Goal: Task Accomplishment & Management: Manage account settings

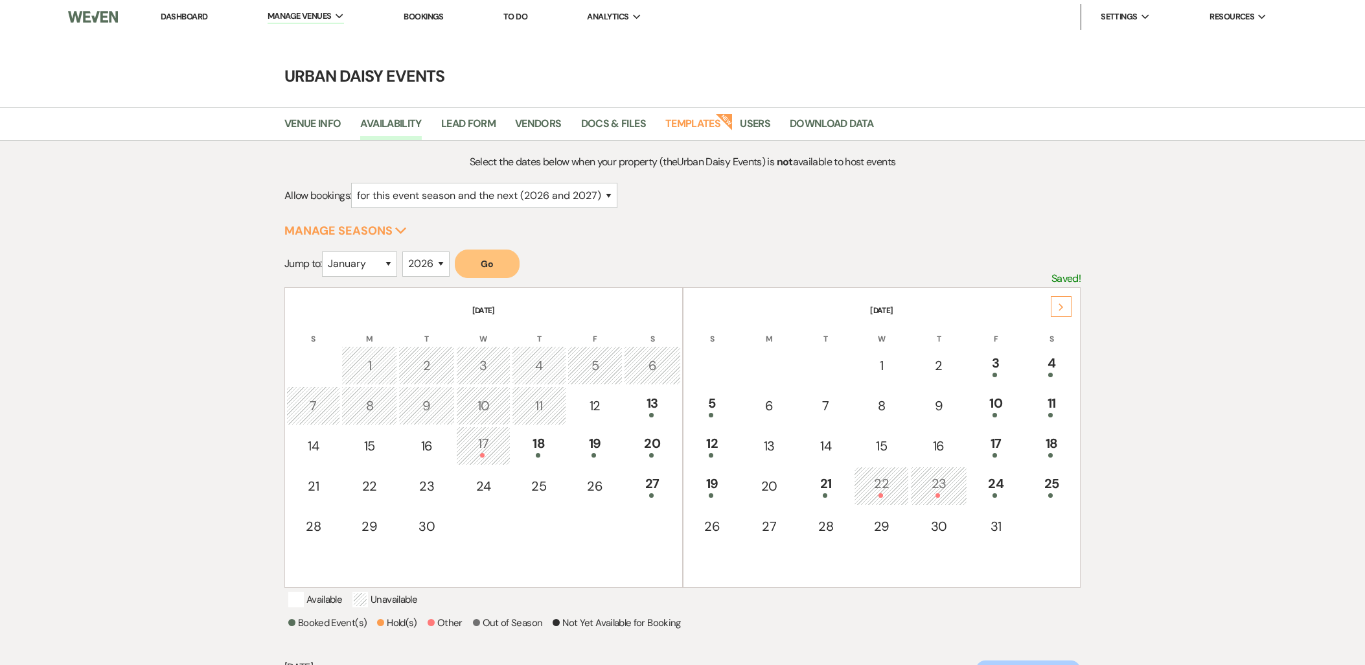
select select "2"
select select "2026"
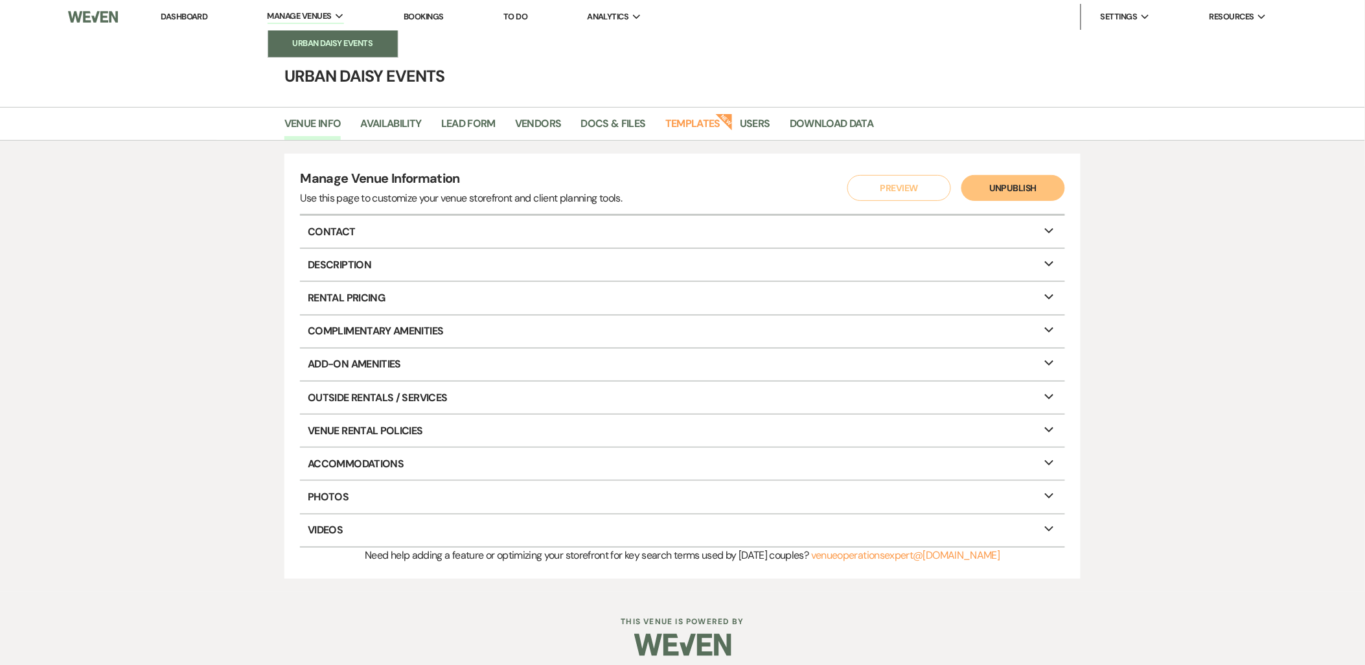
click at [320, 41] on li "Urban Daisy Events" at bounding box center [333, 43] width 117 height 13
click at [397, 130] on link "Availability" at bounding box center [390, 127] width 61 height 25
select select "2"
select select "2026"
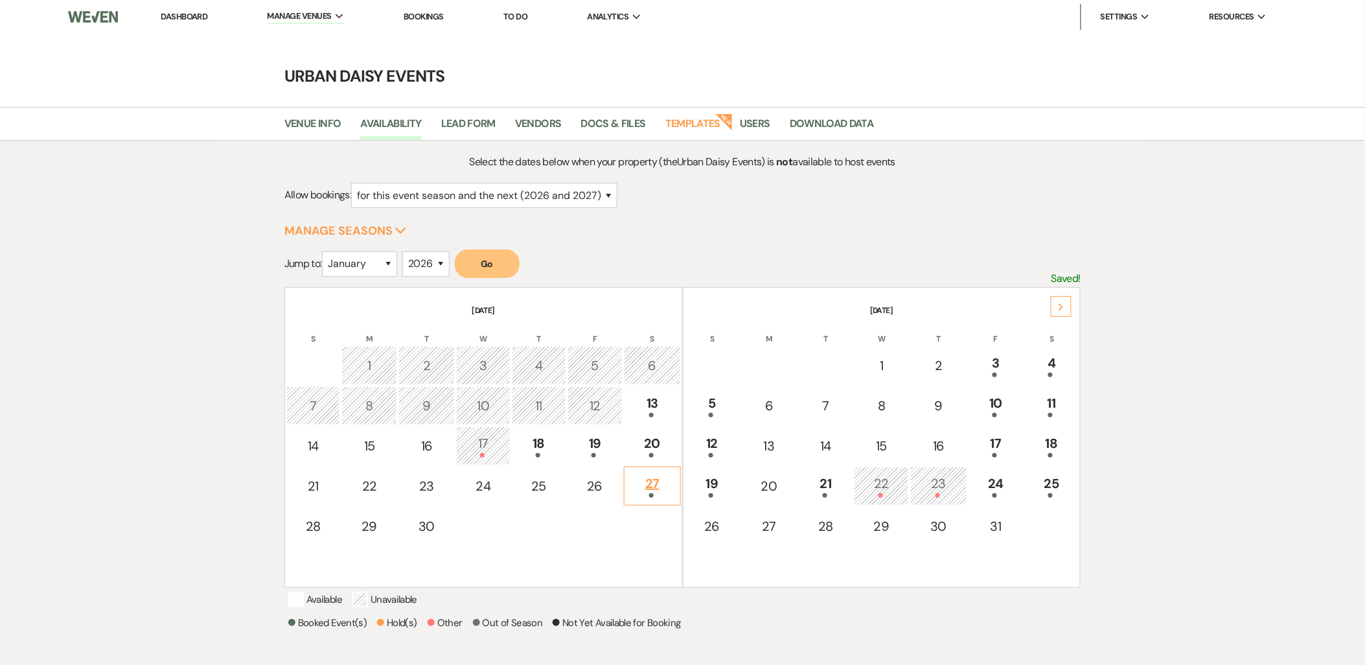
click at [639, 485] on div "27" at bounding box center [652, 486] width 42 height 24
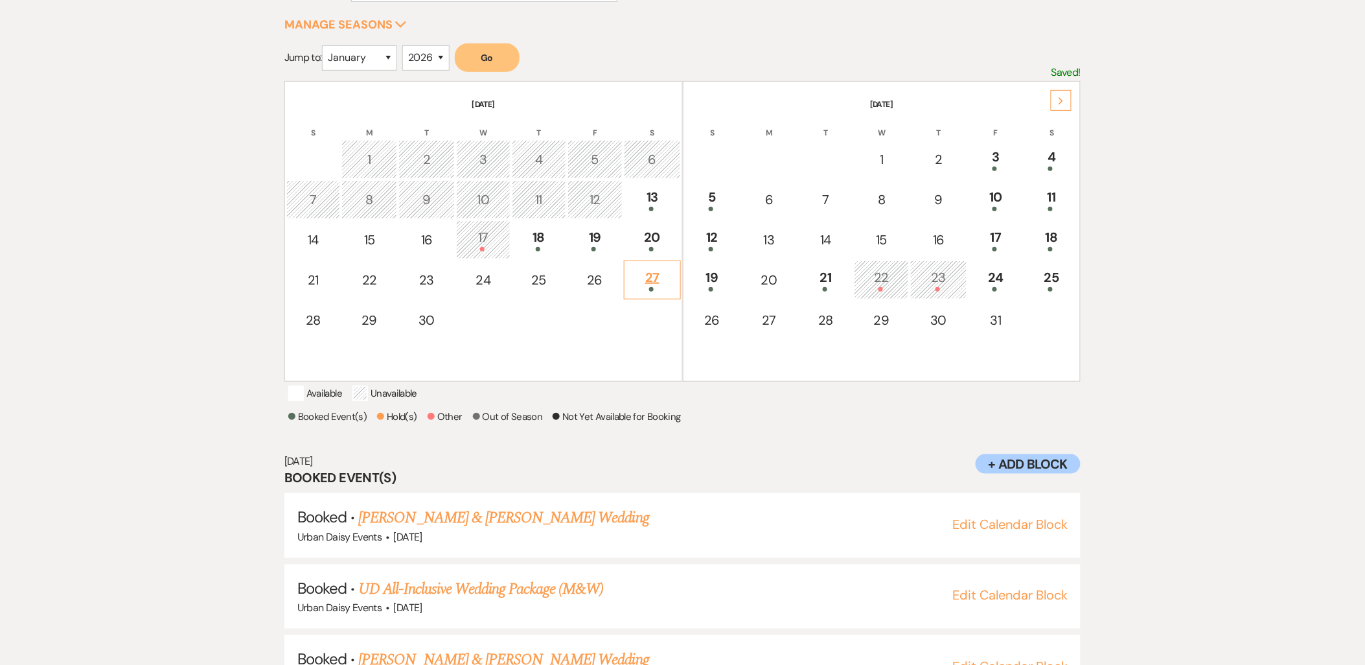
scroll to position [404, 0]
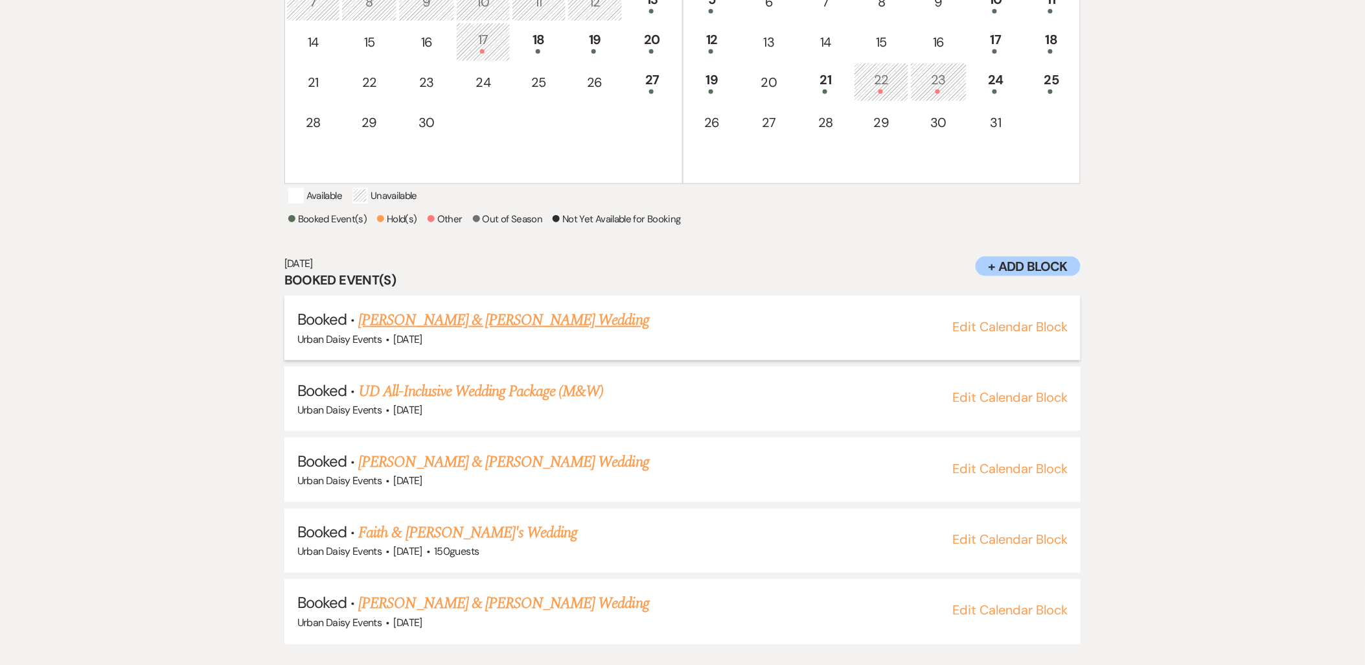
click at [540, 332] on link "[PERSON_NAME] & [PERSON_NAME] Wedding" at bounding box center [503, 319] width 290 height 23
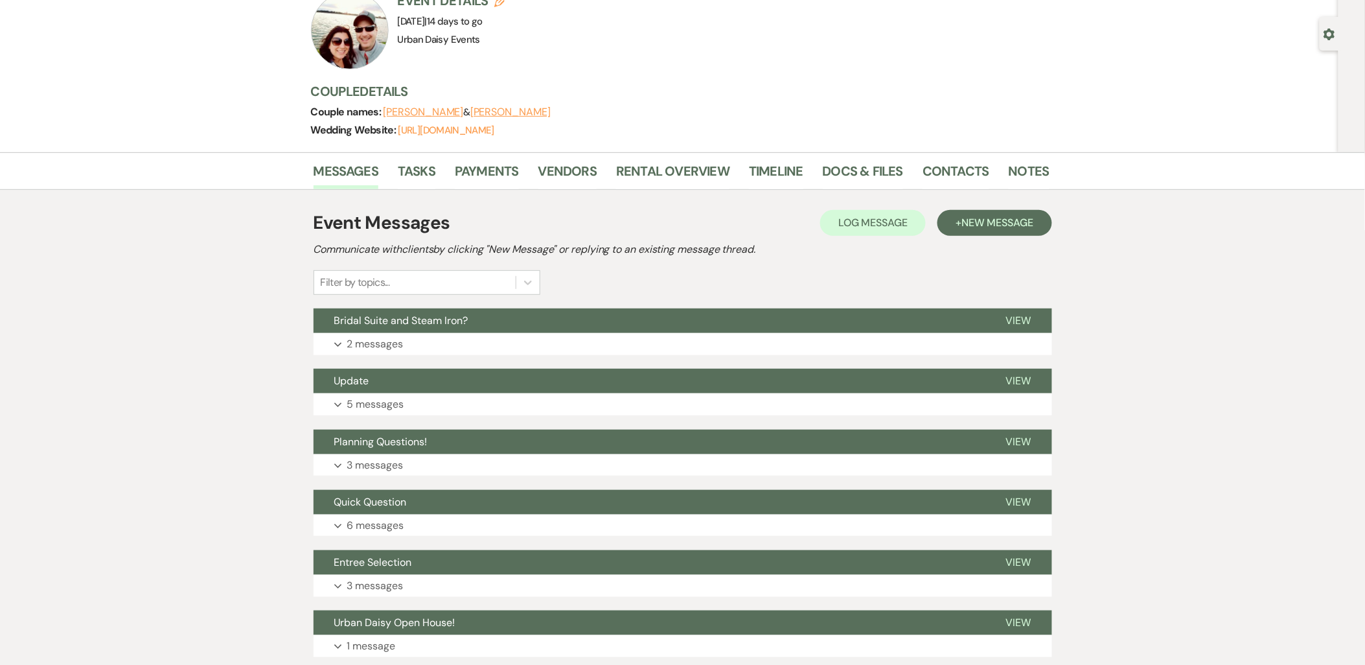
scroll to position [144, 0]
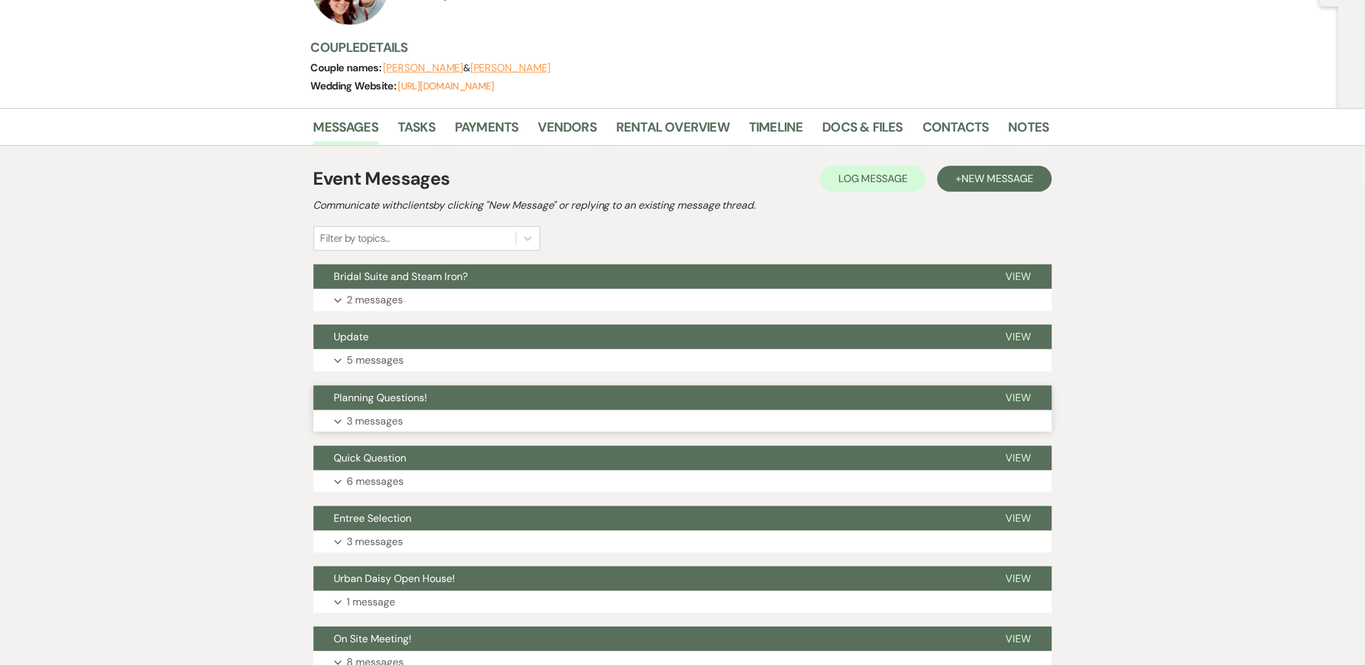
click at [391, 415] on p "3 messages" at bounding box center [375, 421] width 56 height 17
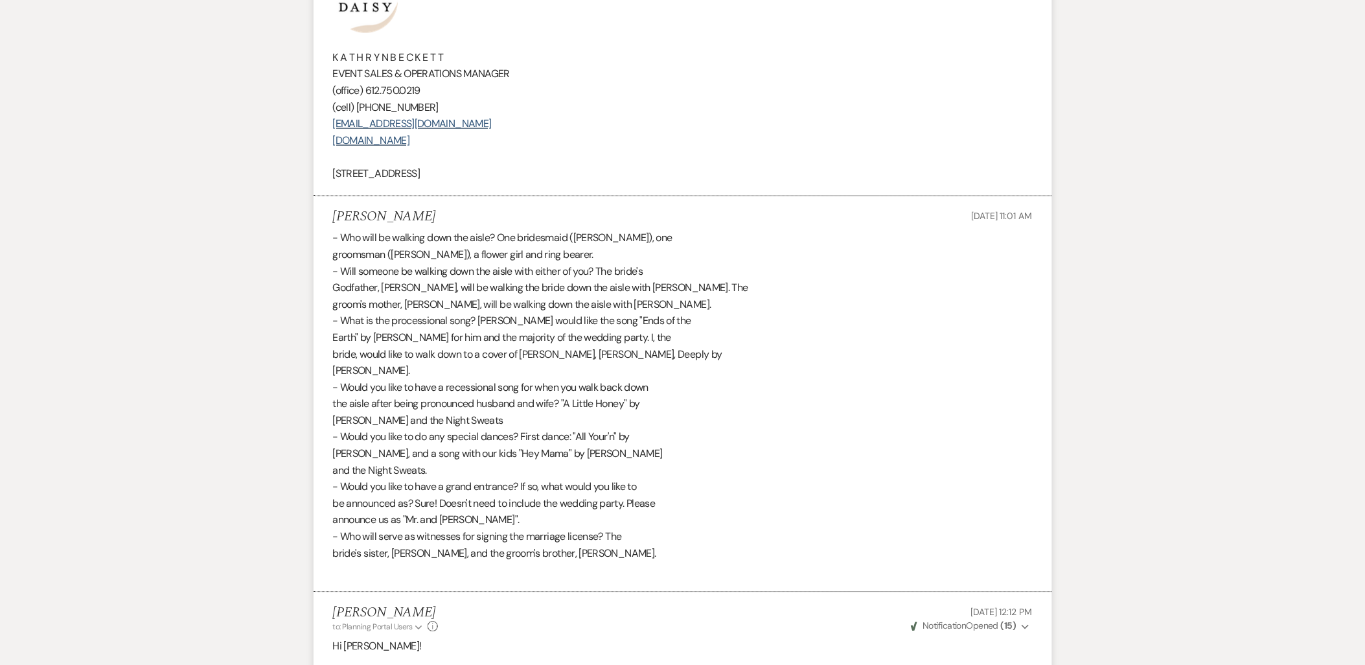
scroll to position [864, 0]
click at [462, 250] on div "- Who will be walking down the aisle? One bridesmaid ([PERSON_NAME]), one groom…" at bounding box center [683, 403] width 700 height 348
click at [496, 361] on div "- Who will be walking down the aisle? One bridesmaid ([PERSON_NAME]), one groom…" at bounding box center [683, 403] width 700 height 348
drag, startPoint x: 586, startPoint y: 320, endPoint x: 423, endPoint y: 337, distance: 164.1
click at [423, 337] on div "- Who will be walking down the aisle? One bridesmaid ([PERSON_NAME]), one groom…" at bounding box center [683, 403] width 700 height 348
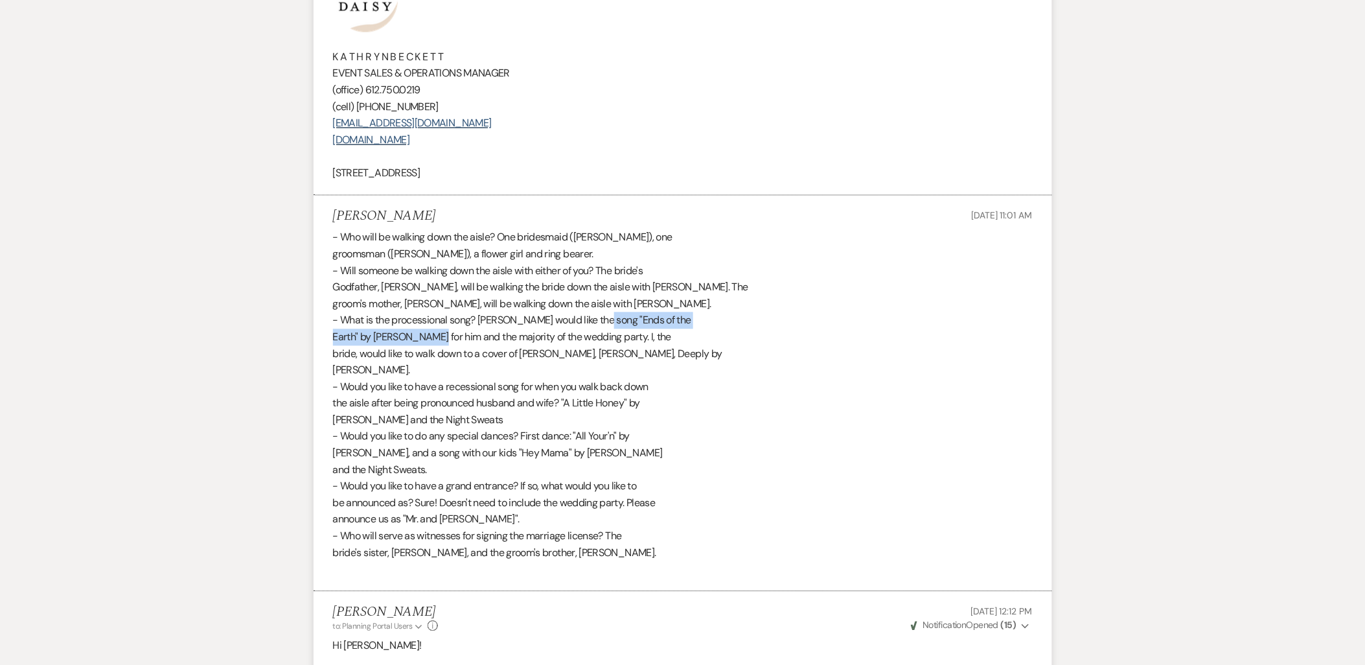
copy div ""Ends of the Earth" by [PERSON_NAME]"
click at [618, 321] on div "- Who will be walking down the aisle? One bridesmaid ([PERSON_NAME]), one groom…" at bounding box center [683, 403] width 700 height 348
click at [568, 341] on div "- Who will be walking down the aisle? One bridesmaid ([PERSON_NAME]), one groom…" at bounding box center [683, 403] width 700 height 348
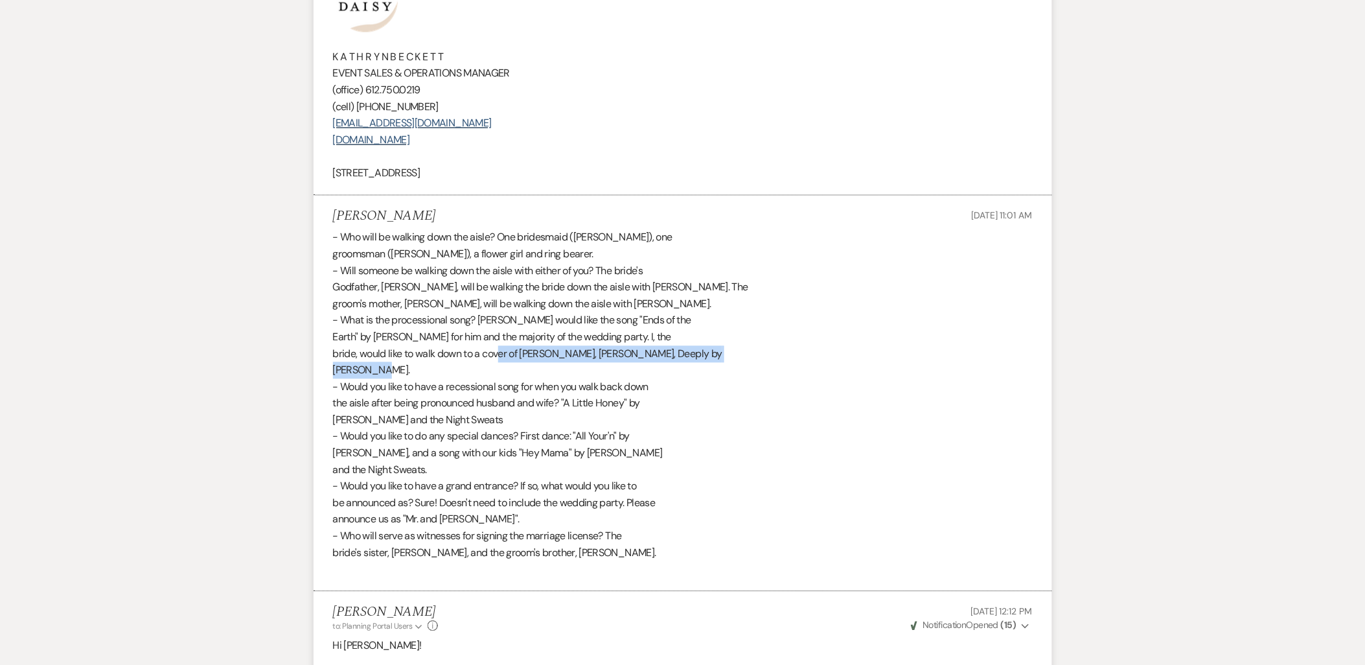
drag, startPoint x: 486, startPoint y: 354, endPoint x: 610, endPoint y: 373, distance: 125.2
click at [610, 373] on div "- Who will be walking down the aisle? One bridesmaid ([PERSON_NAME]), one groom…" at bounding box center [683, 403] width 700 height 348
copy div "cover of Truly, Madly, Deeply by [PERSON_NAME]."
drag, startPoint x: 564, startPoint y: 402, endPoint x: 568, endPoint y: 415, distance: 13.7
click at [568, 415] on div "- Who will be walking down the aisle? One bridesmaid ([PERSON_NAME]), one groom…" at bounding box center [683, 403] width 700 height 348
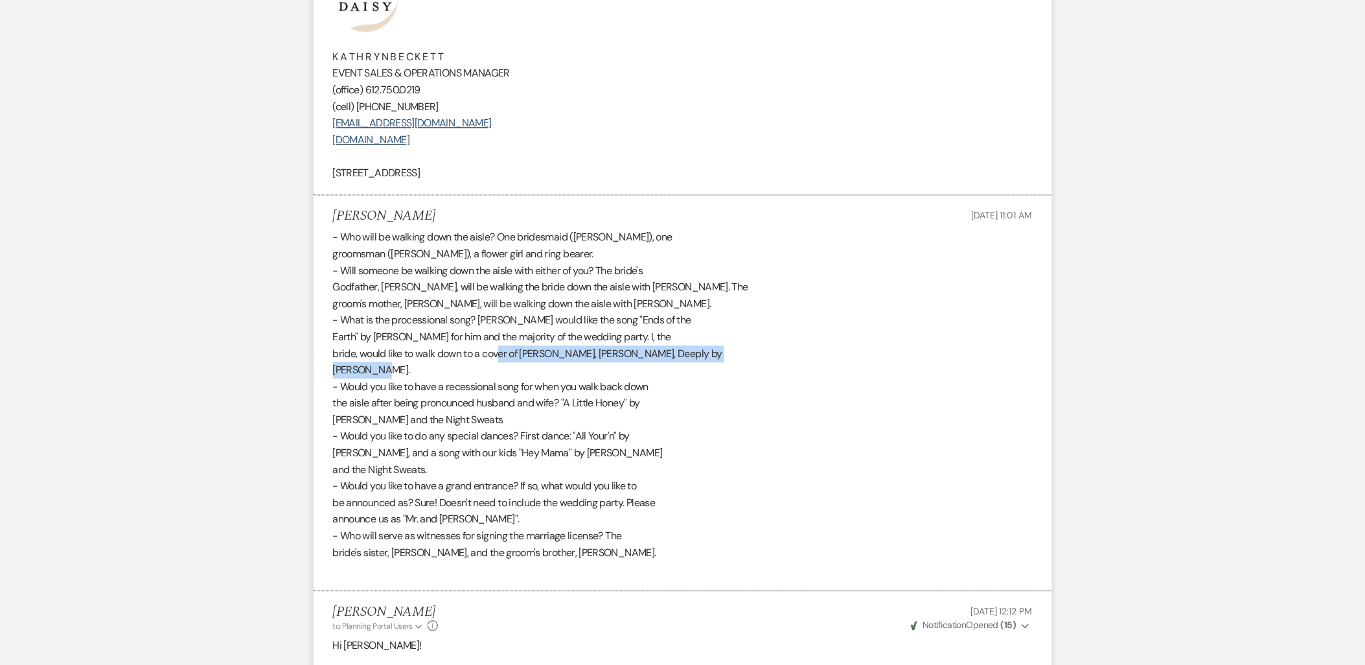
copy div ""A Little Honey" by [PERSON_NAME] and the Night Sweats"
click at [367, 428] on div "- Who will be walking down the aisle? One bridesmaid ([PERSON_NAME]), one groom…" at bounding box center [683, 403] width 700 height 348
click at [793, 450] on div "- Who will be walking down the aisle? One bridesmaid ([PERSON_NAME]), one groom…" at bounding box center [683, 403] width 700 height 348
drag, startPoint x: 391, startPoint y: 548, endPoint x: 410, endPoint y: 548, distance: 18.8
click at [397, 548] on div "- Who will be walking down the aisle? One bridesmaid ([PERSON_NAME]), one groom…" at bounding box center [683, 403] width 700 height 348
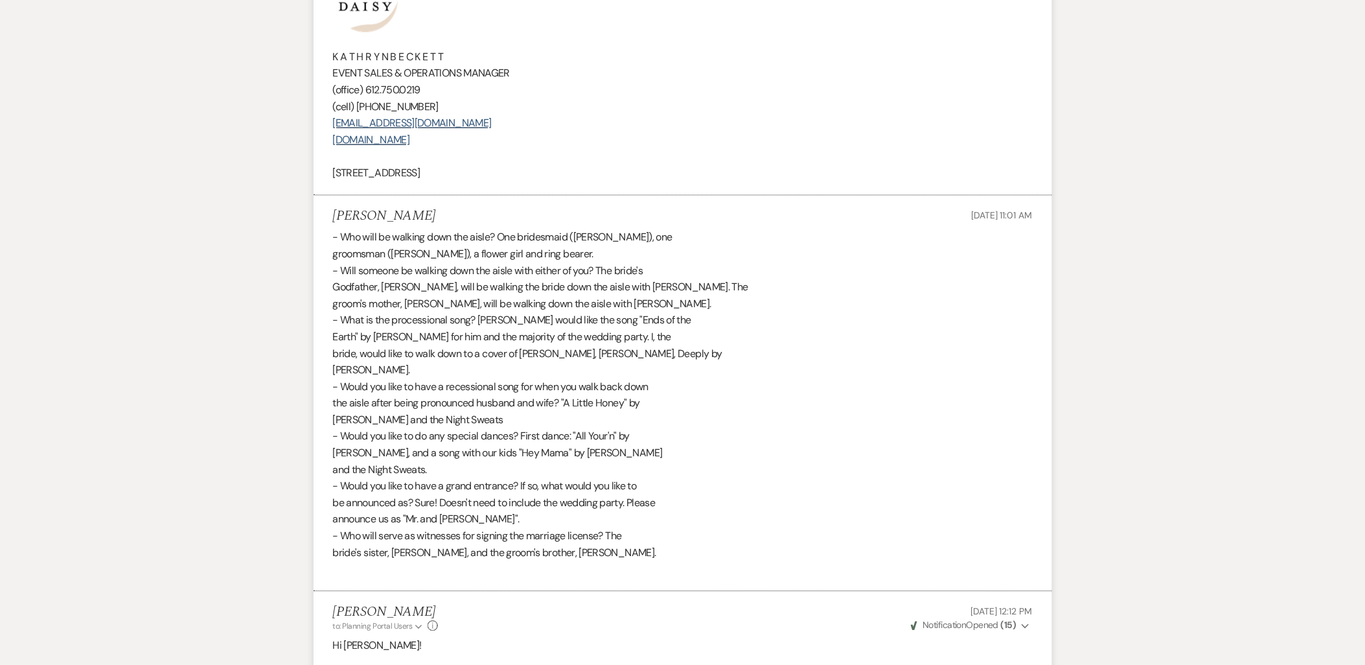
click at [411, 548] on div "- Who will be walking down the aisle? One bridesmaid ([PERSON_NAME]), one groom…" at bounding box center [683, 403] width 700 height 348
click at [391, 554] on div "- Who will be walking down the aisle? One bridesmaid ([PERSON_NAME]), one groom…" at bounding box center [683, 403] width 700 height 348
click at [535, 520] on div "- Who will be walking down the aisle? One bridesmaid ([PERSON_NAME]), one groom…" at bounding box center [683, 403] width 700 height 348
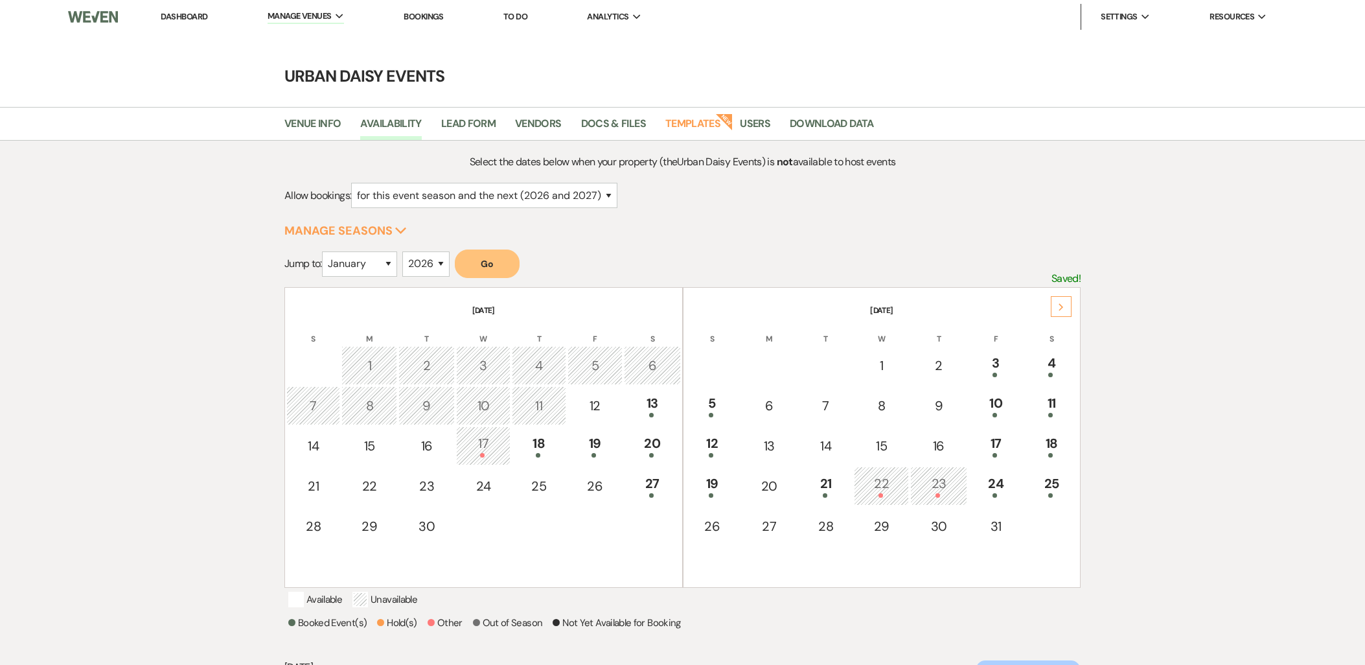
select select "2"
select select "2026"
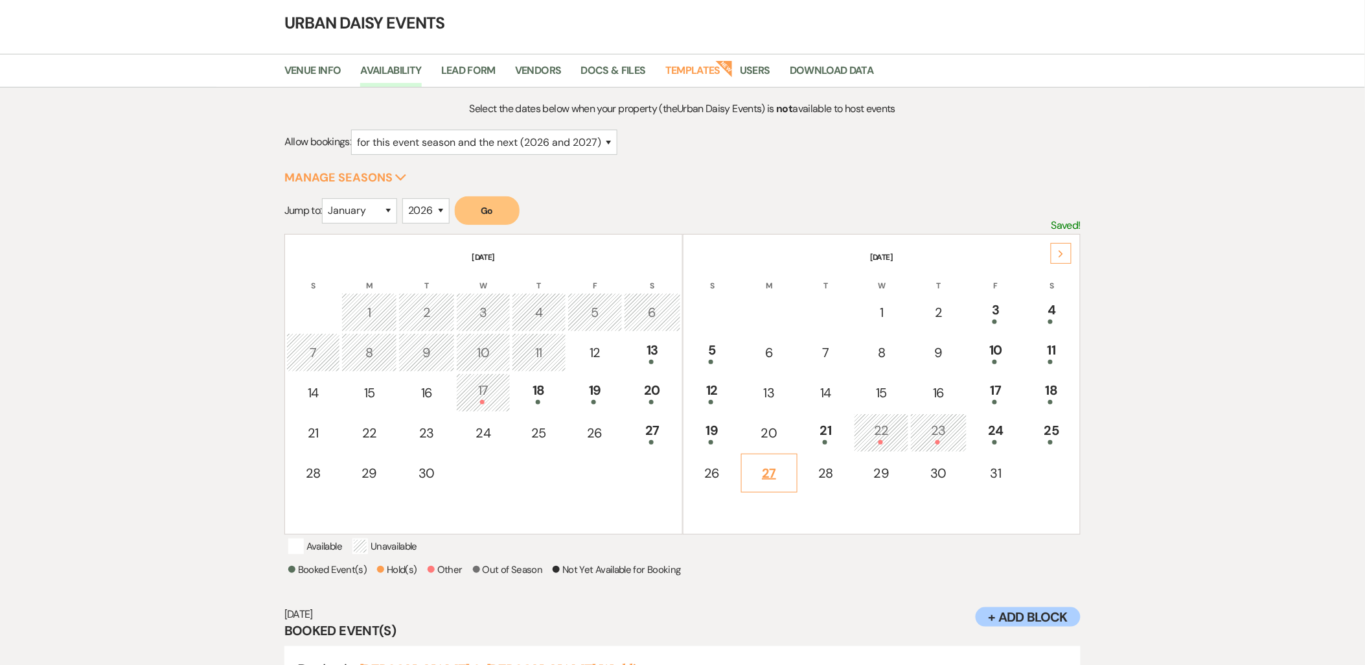
scroll to position [43, 0]
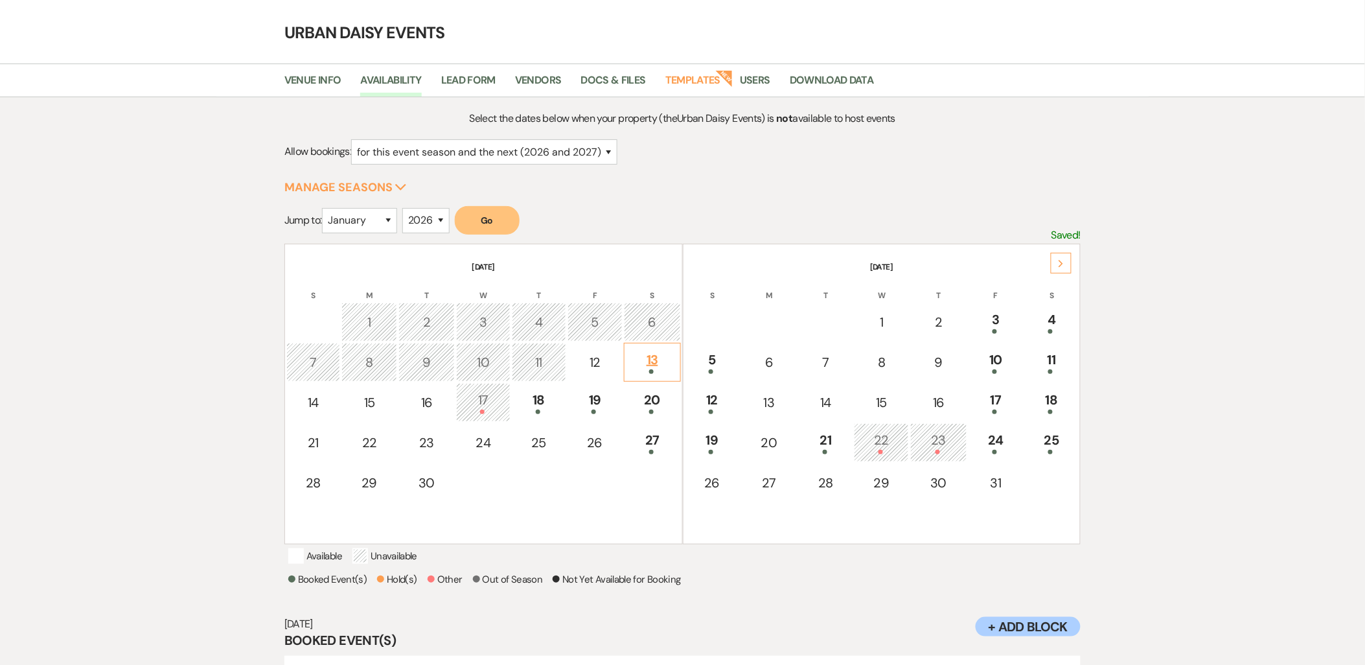
click at [641, 358] on div "13" at bounding box center [652, 362] width 42 height 24
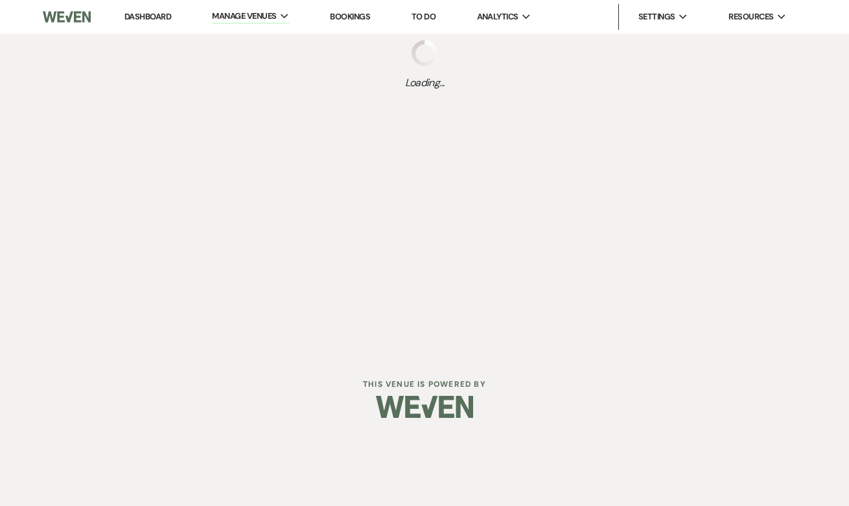
scroll to position [0, 0]
select select "2"
select select "2026"
